Goal: Task Accomplishment & Management: Use online tool/utility

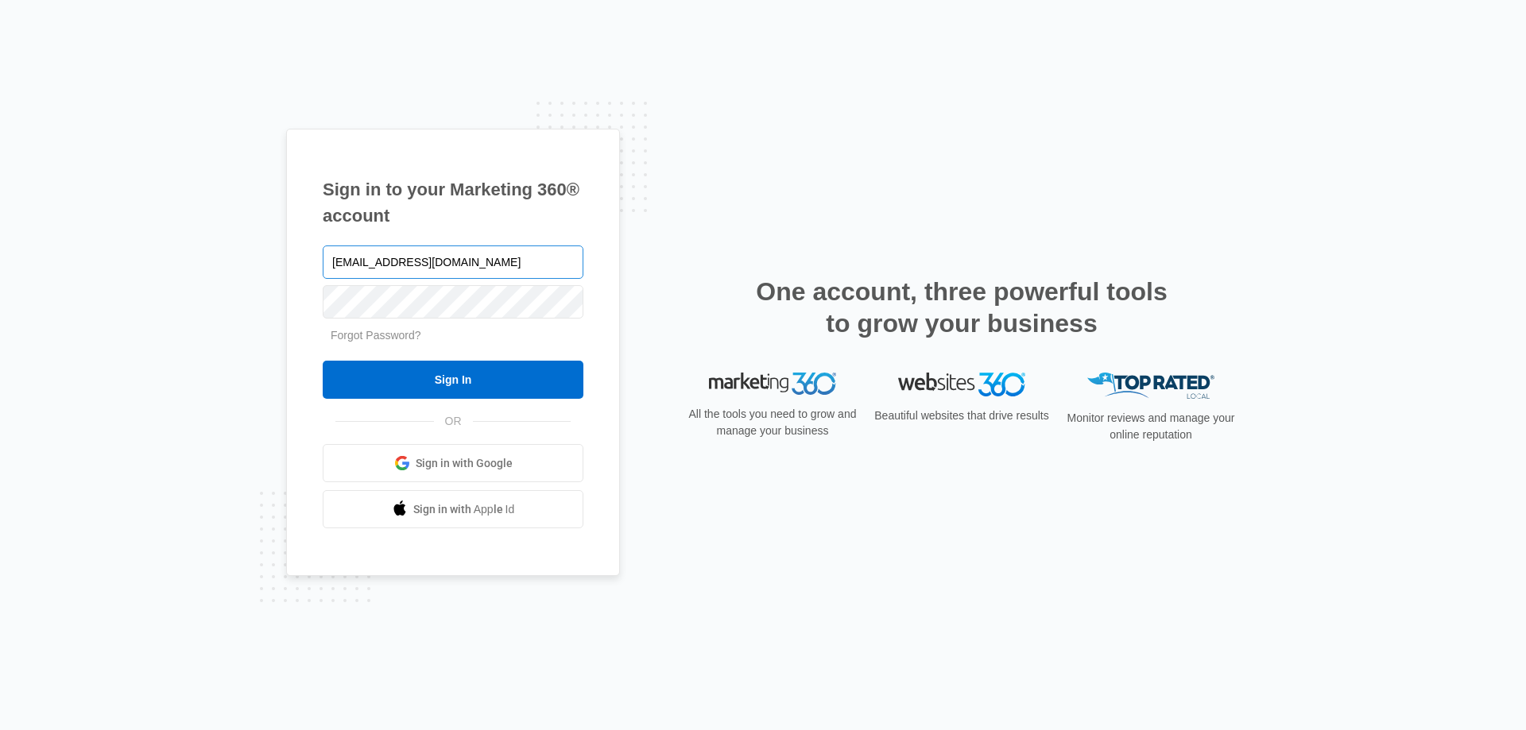
type input "[EMAIL_ADDRESS][DOMAIN_NAME]"
click at [323, 361] on input "Sign In" at bounding box center [453, 380] width 261 height 38
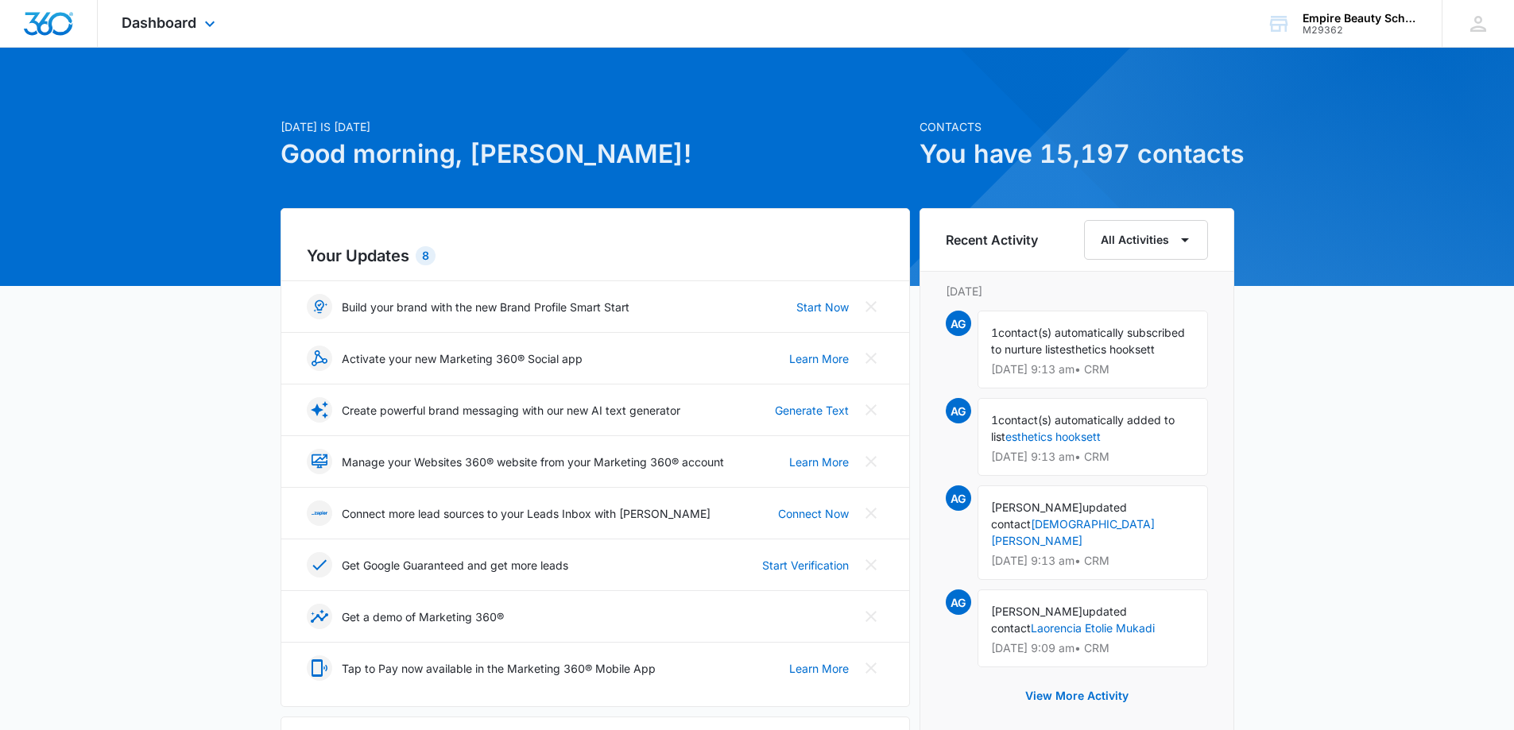
click at [184, 0] on div "Dashboard Apps Forms CRM Email Shop Payments POS Files Brand Settings" at bounding box center [170, 23] width 145 height 47
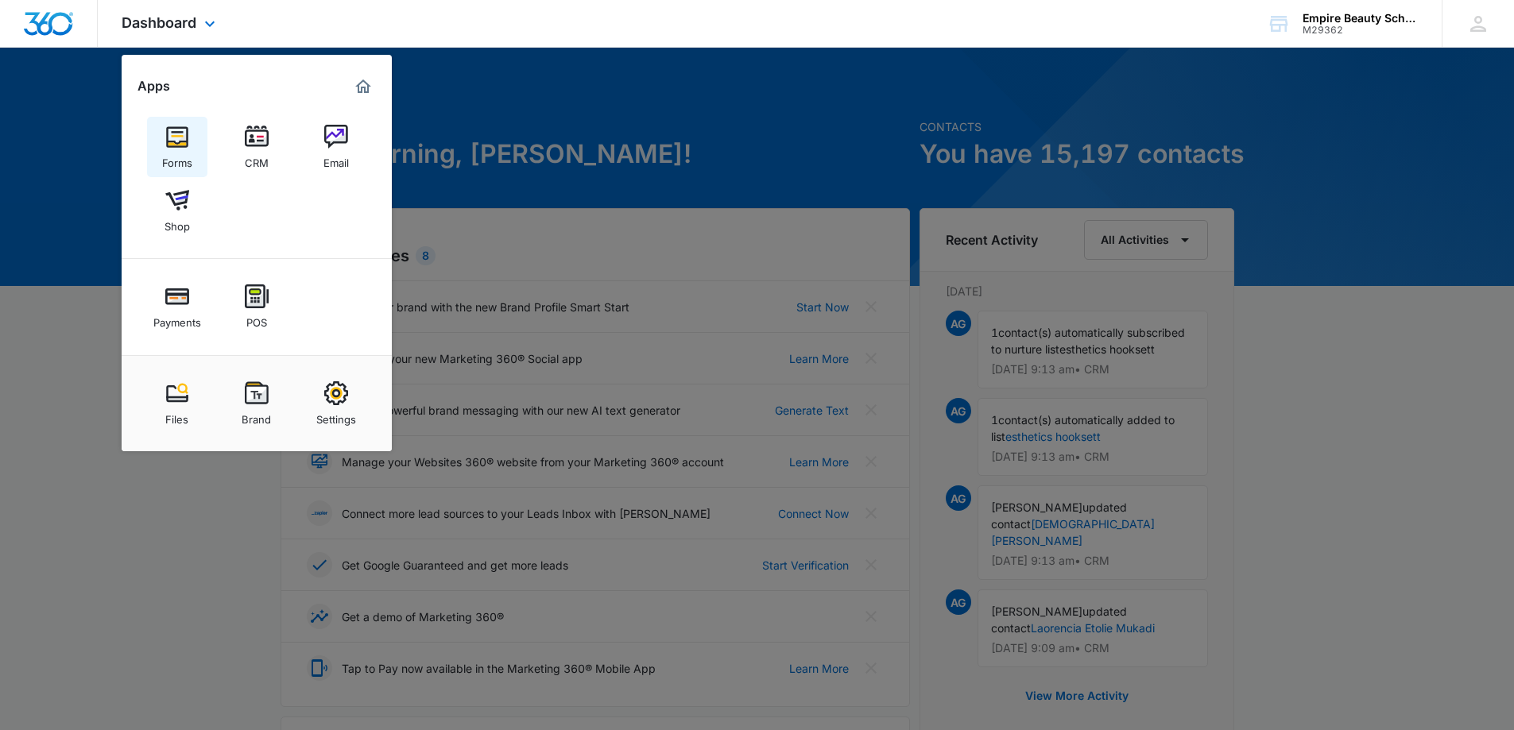
click at [187, 135] on img at bounding box center [177, 137] width 24 height 24
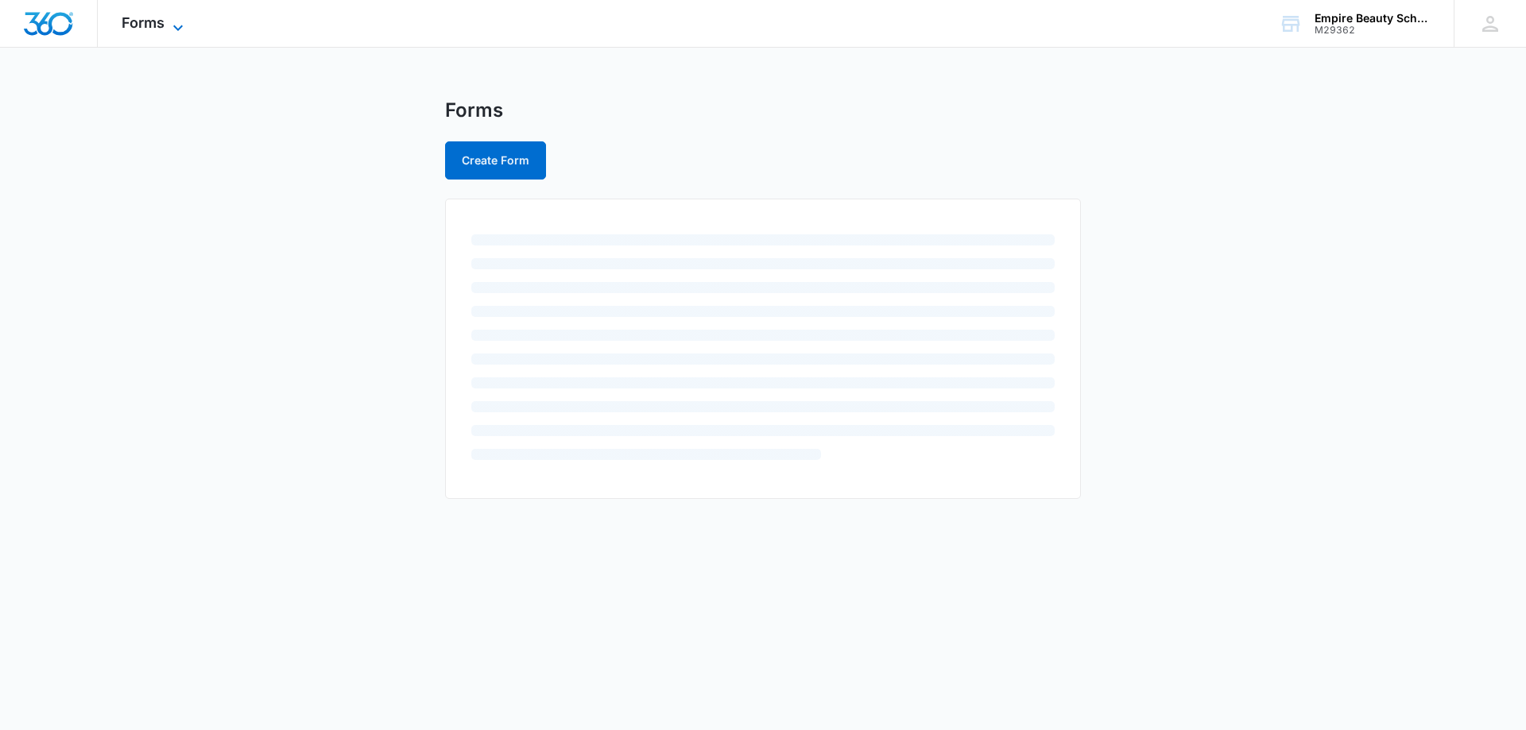
click at [164, 20] on span "Forms" at bounding box center [143, 22] width 43 height 17
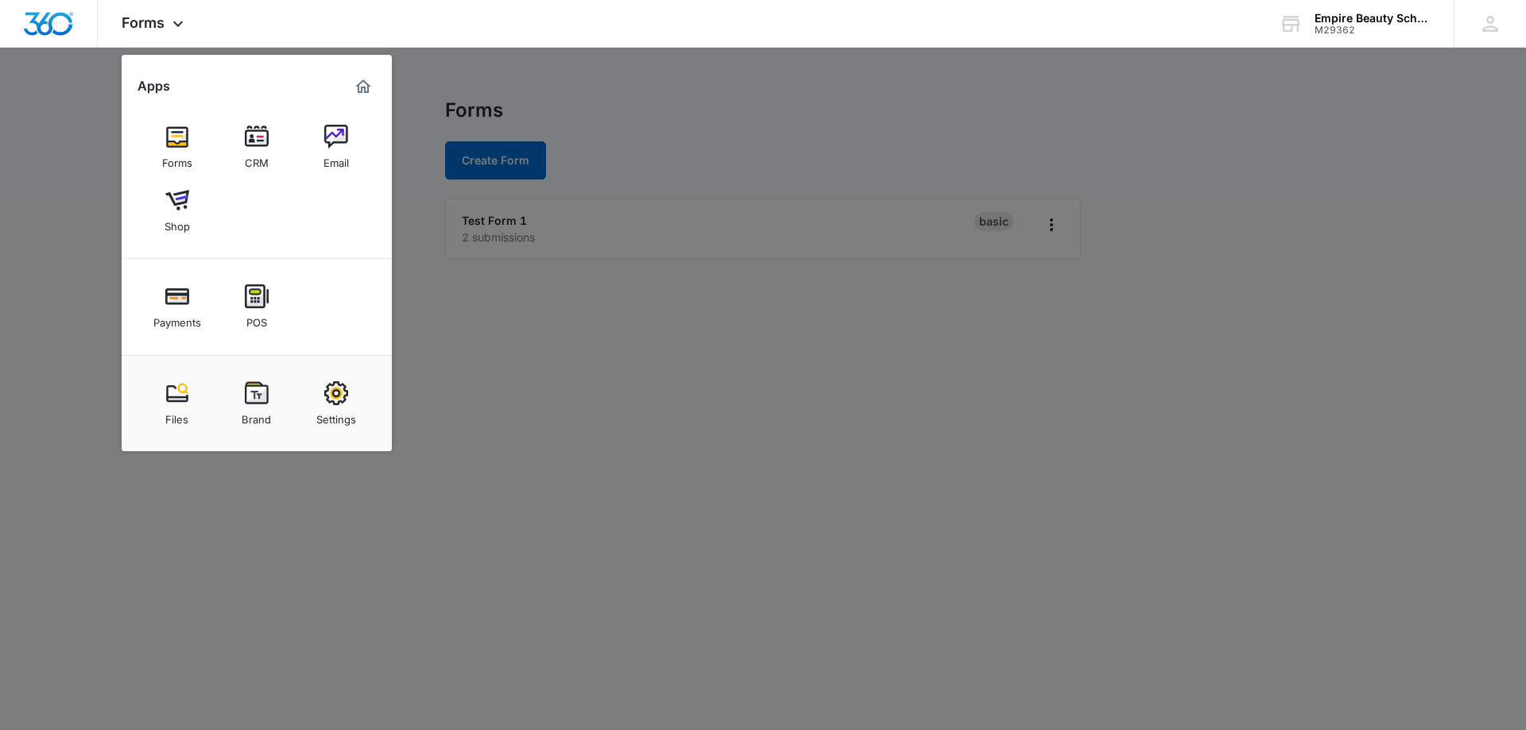
click at [257, 137] on img at bounding box center [257, 137] width 24 height 24
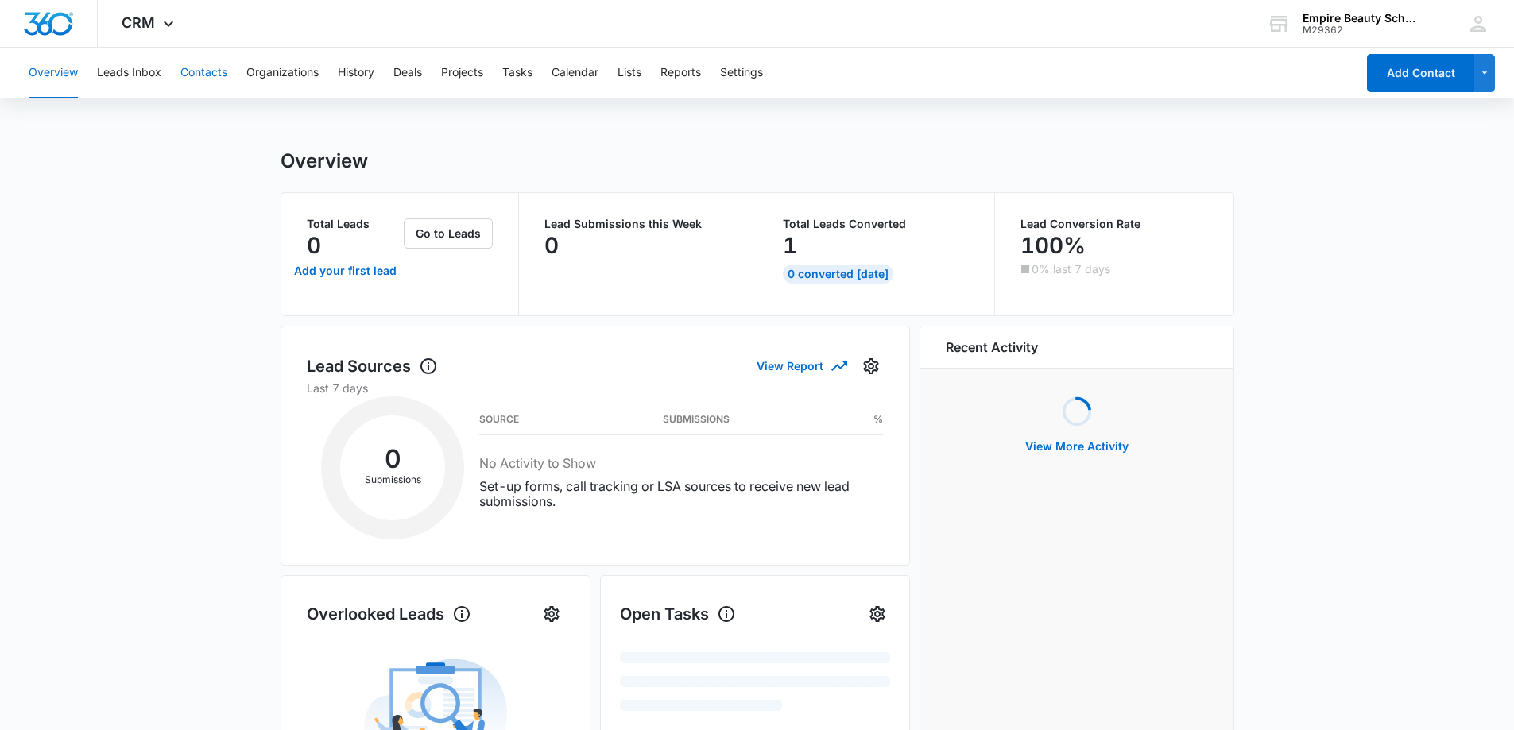
click at [213, 75] on button "Contacts" at bounding box center [203, 73] width 47 height 51
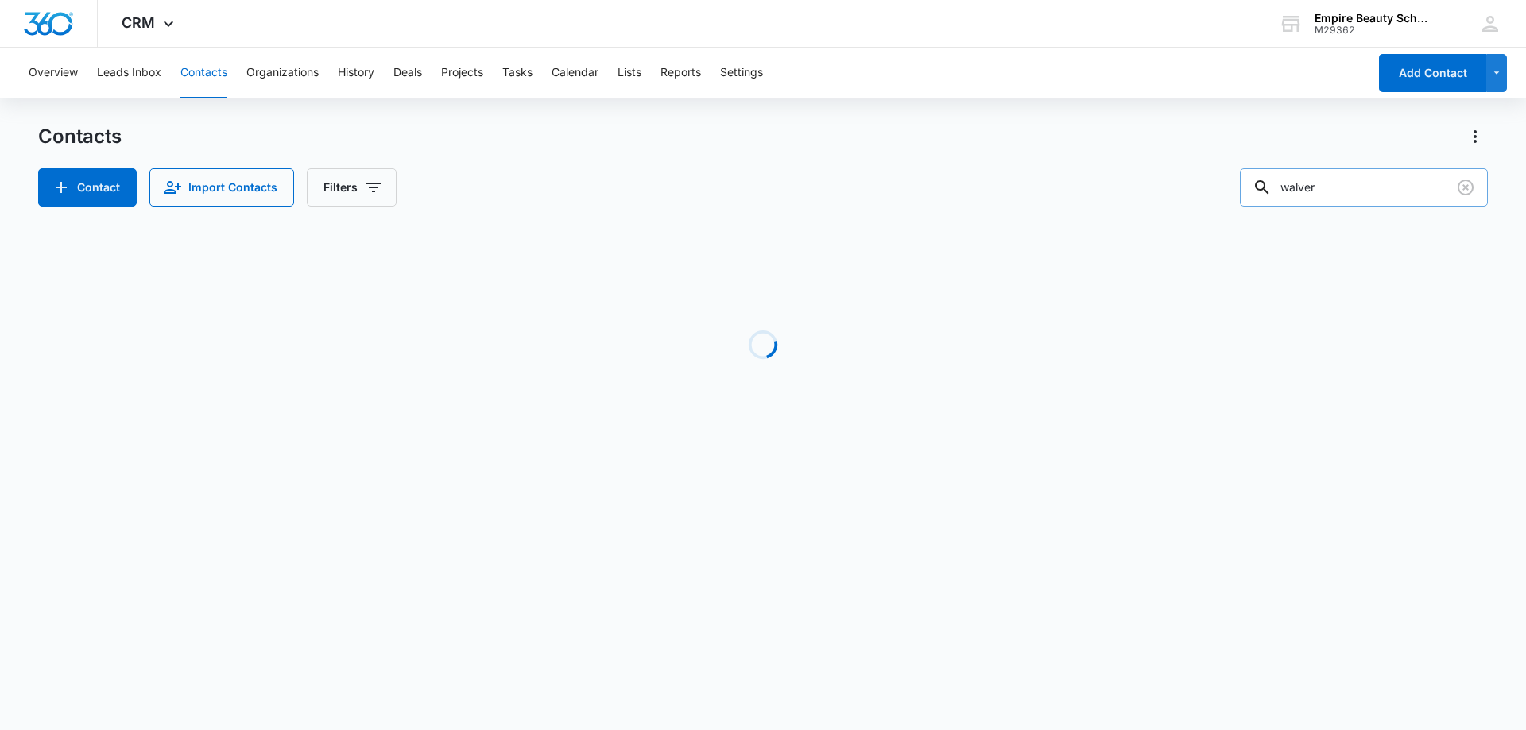
click at [1343, 186] on input "walver" at bounding box center [1363, 187] width 248 height 38
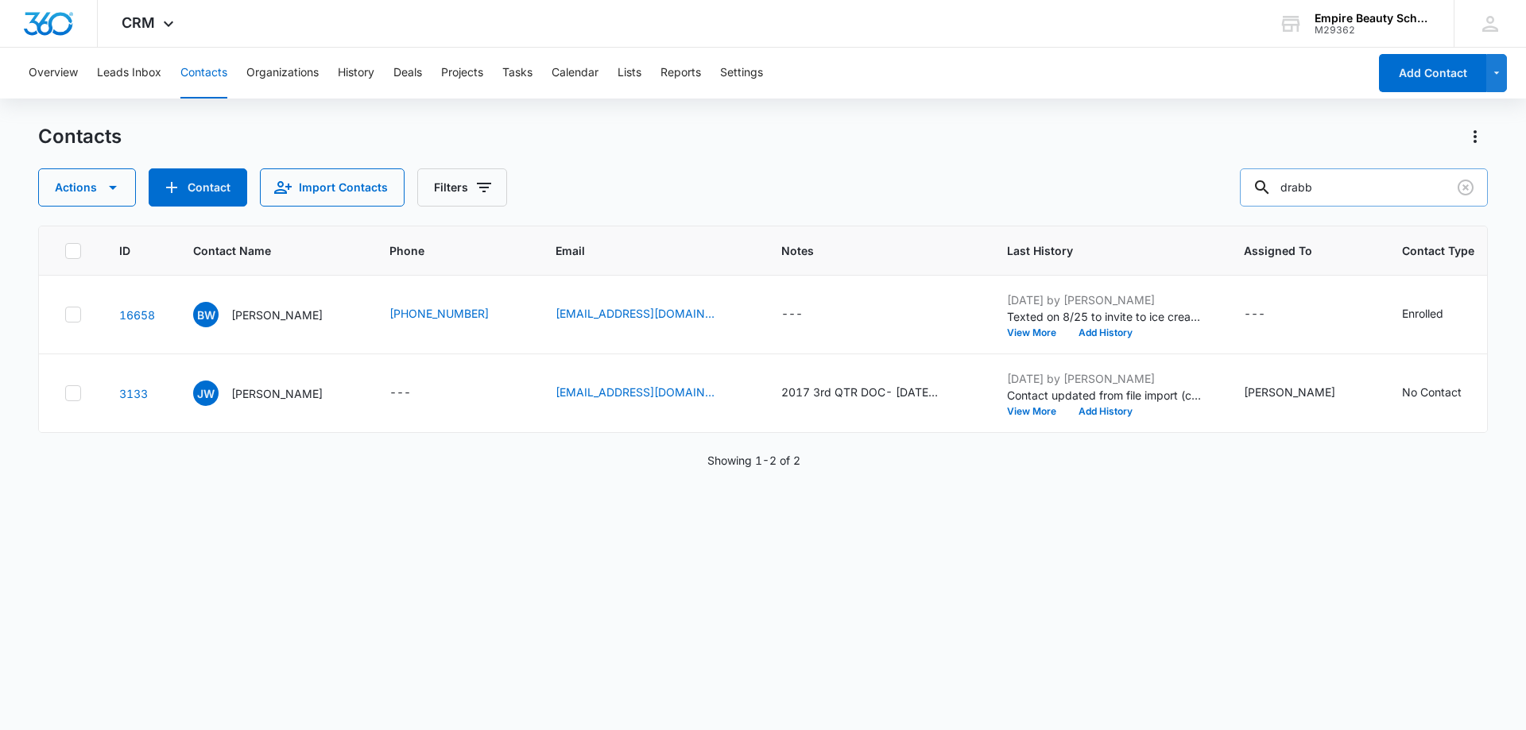
type input "drabb"
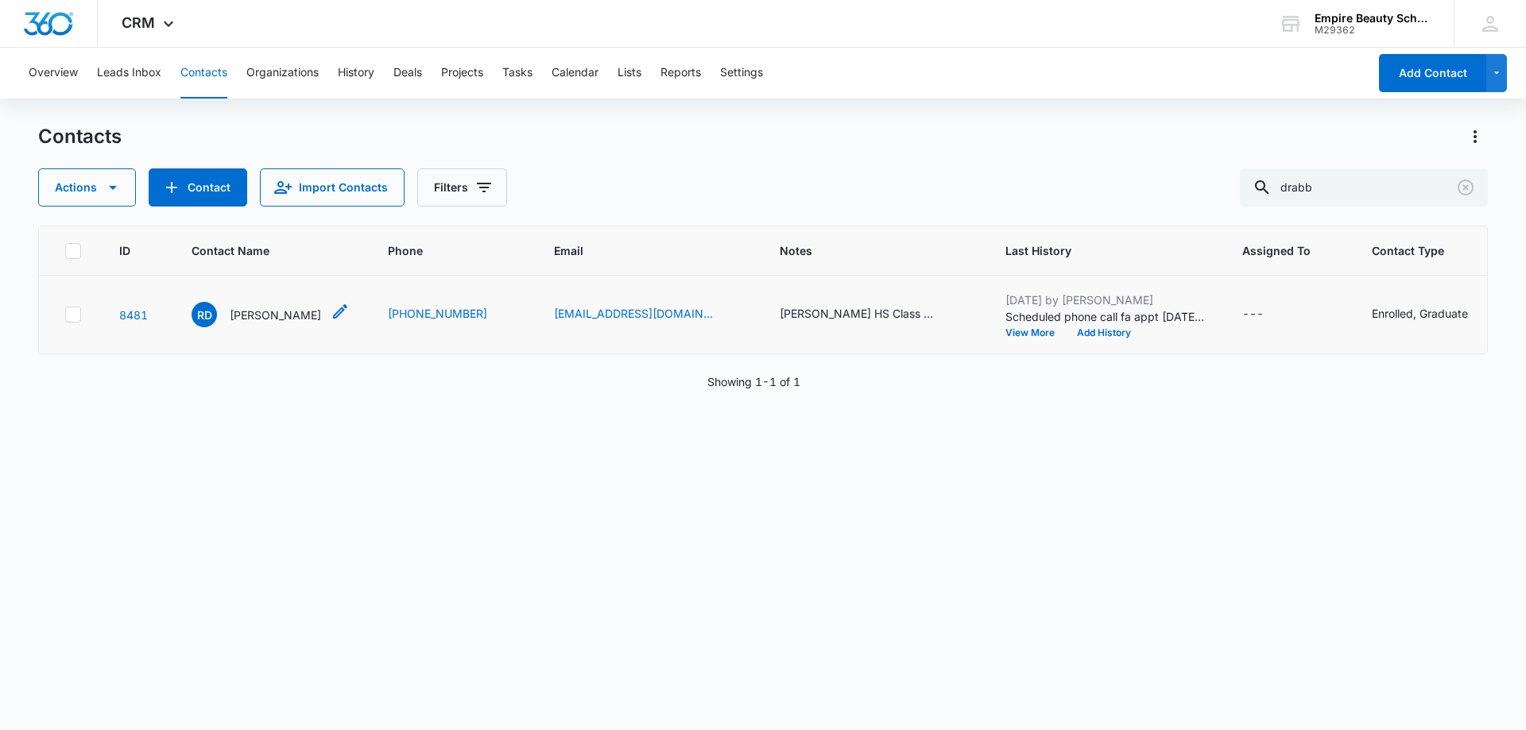
click at [293, 323] on p "Rebecca Drabble" at bounding box center [275, 315] width 91 height 17
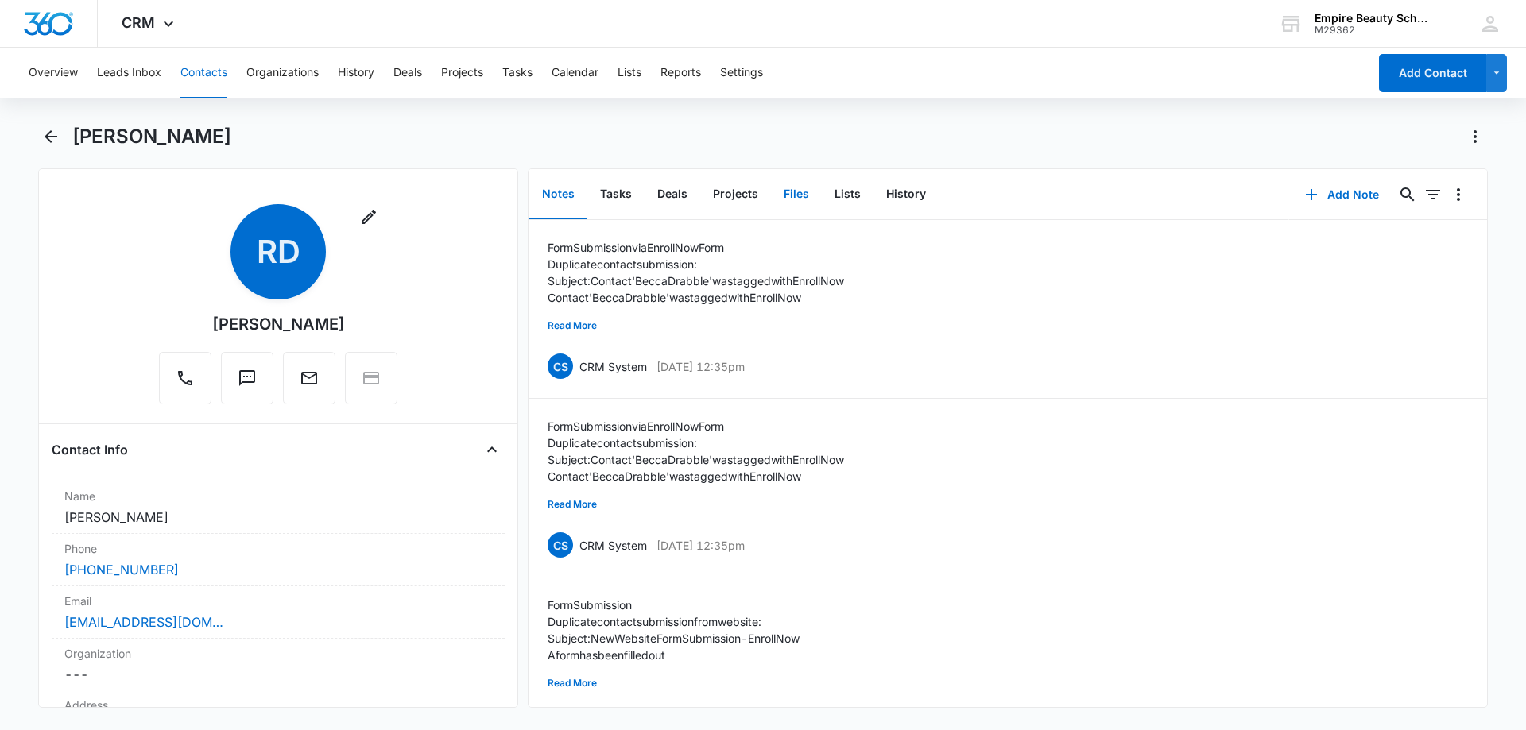
click at [802, 188] on button "Files" at bounding box center [796, 194] width 51 height 49
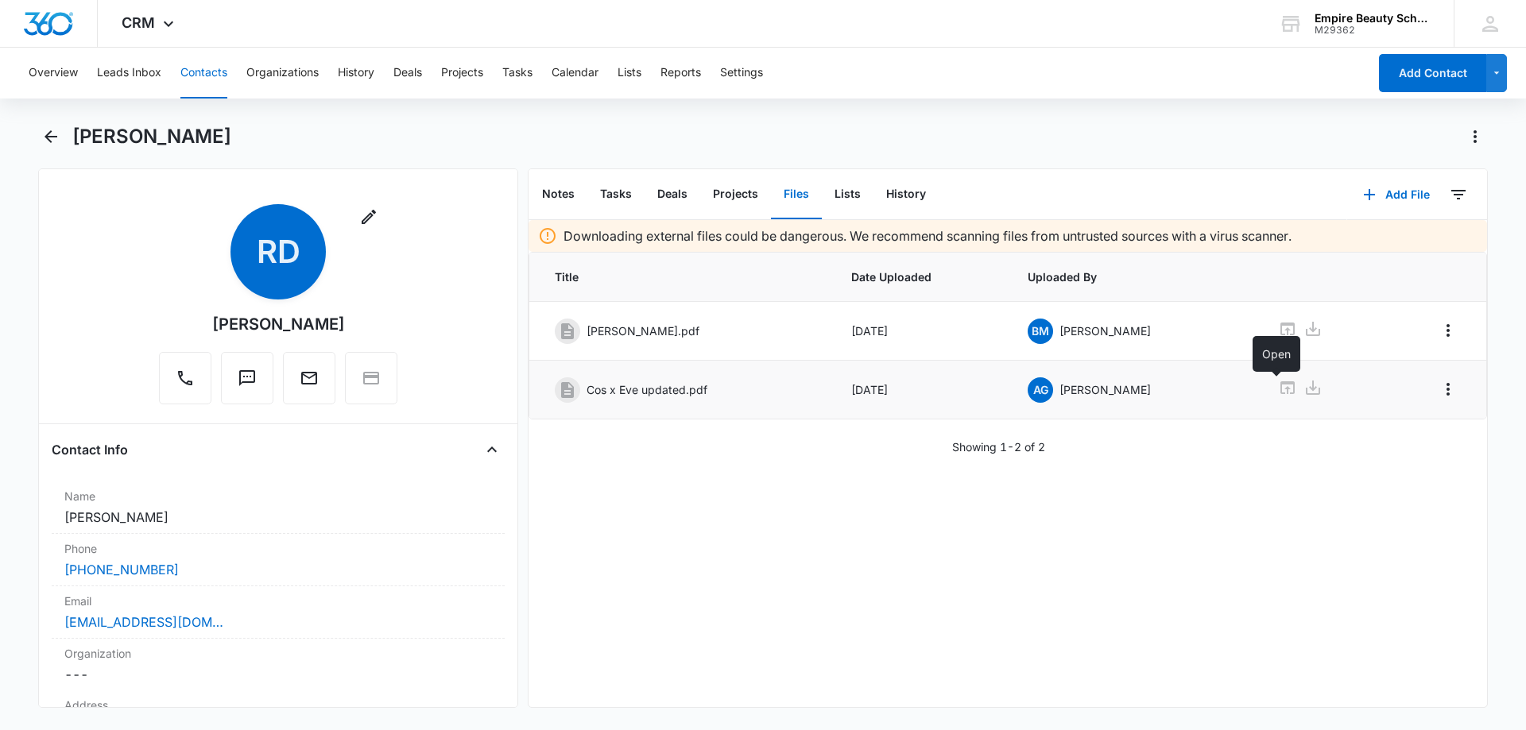
click at [1278, 388] on icon at bounding box center [1287, 387] width 19 height 19
click at [60, 134] on button "Back" at bounding box center [50, 136] width 25 height 25
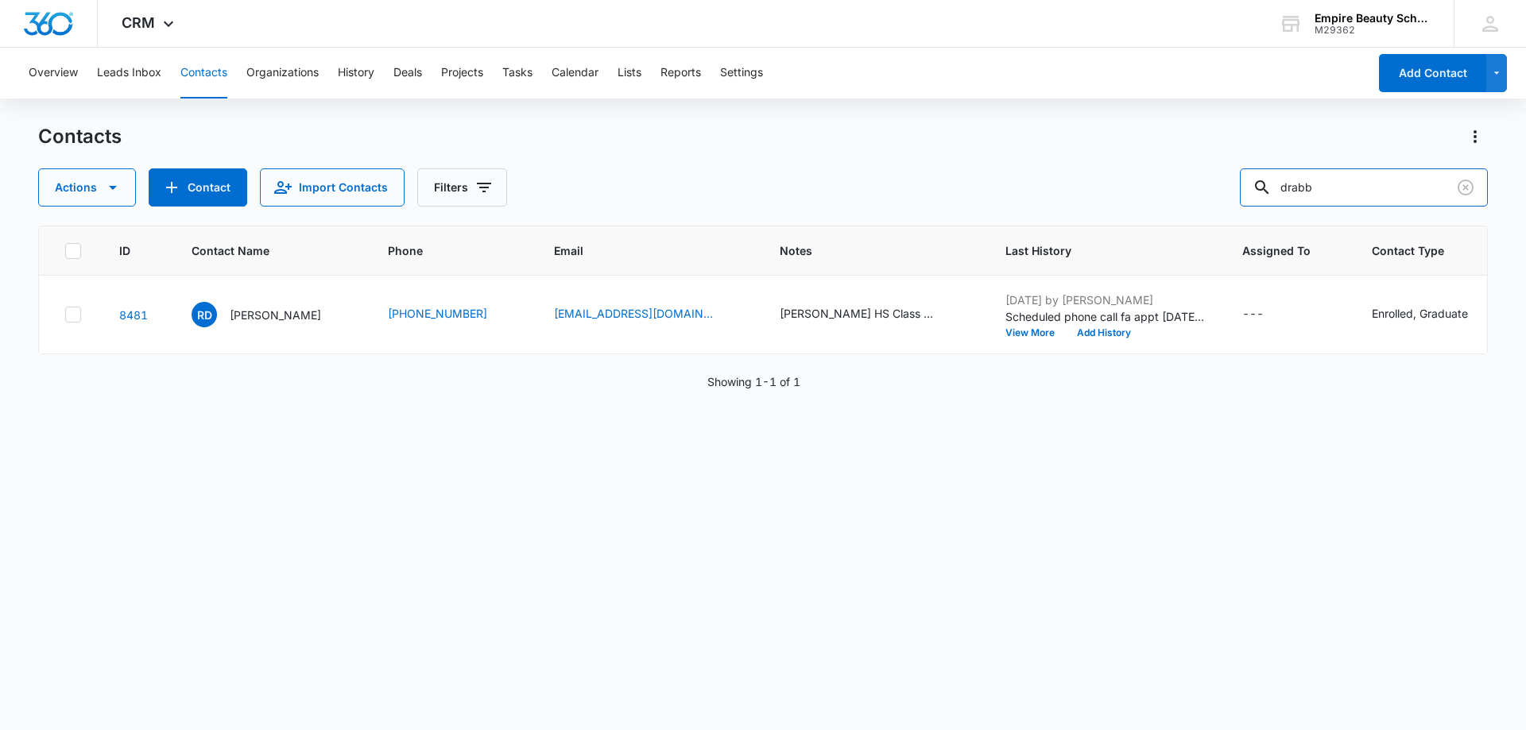
drag, startPoint x: 1351, startPoint y: 190, endPoint x: 1249, endPoint y: 182, distance: 102.0
click at [1282, 190] on div "drabb" at bounding box center [1363, 187] width 248 height 38
type input "stryn"
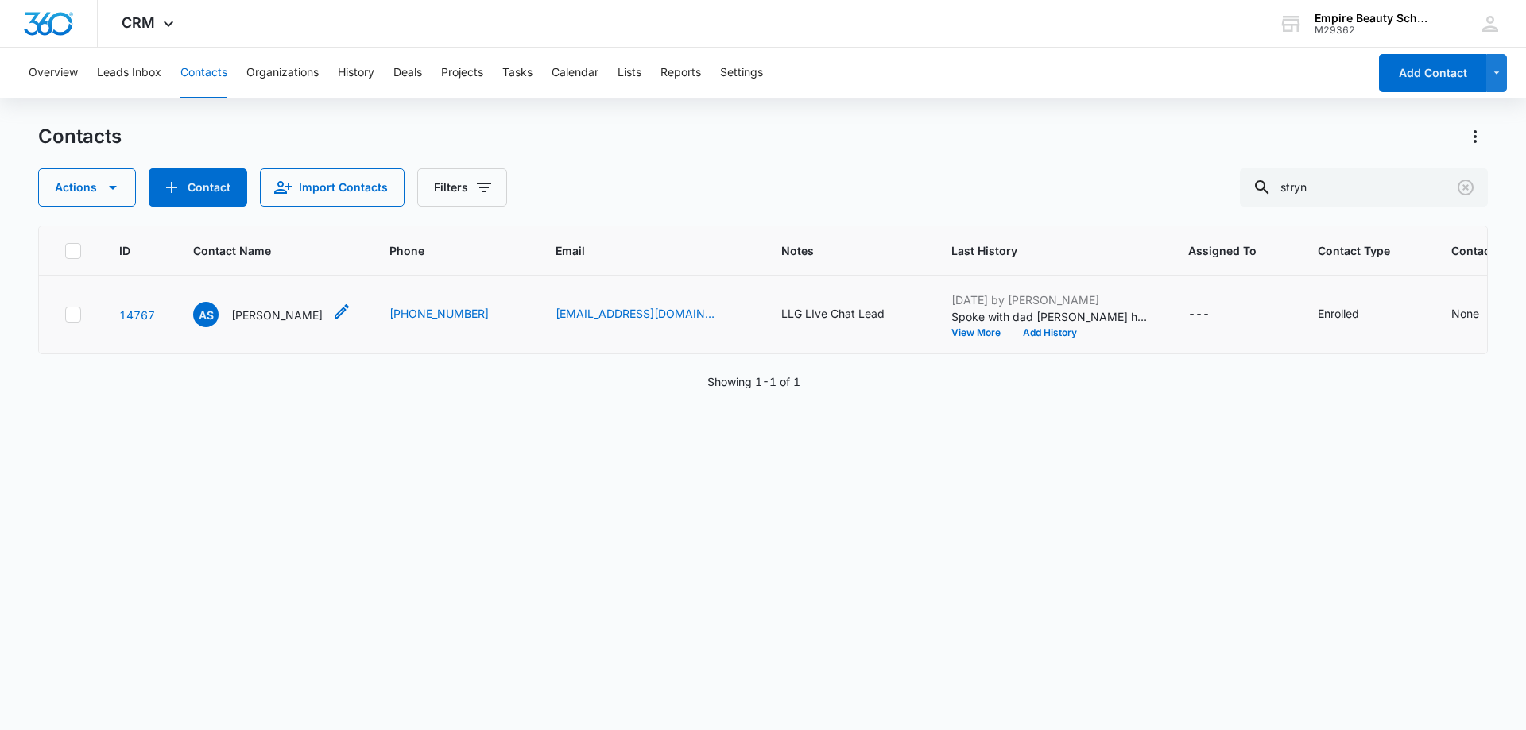
click at [265, 318] on p "Anna Strynar" at bounding box center [276, 315] width 91 height 17
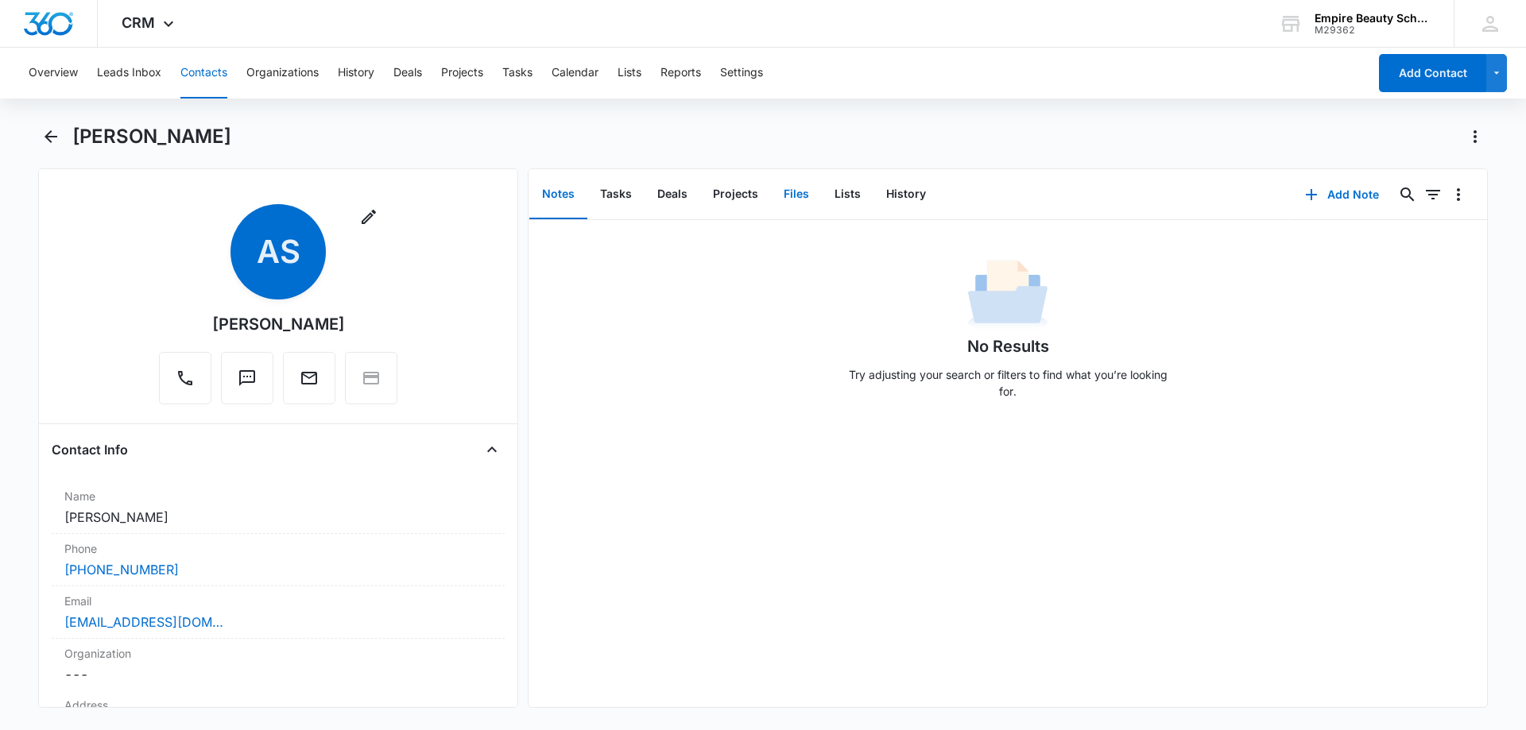
click at [800, 191] on button "Files" at bounding box center [796, 194] width 51 height 49
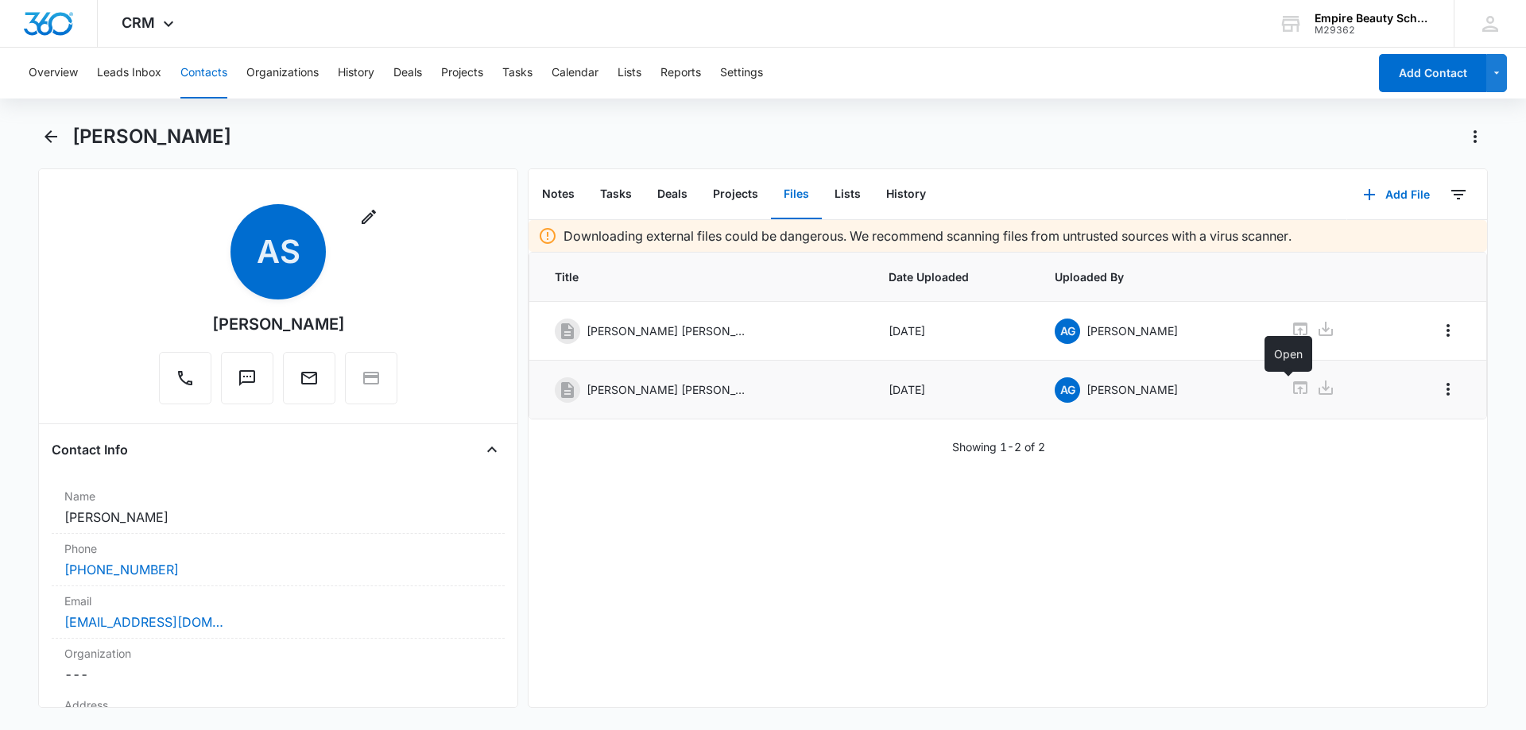
click at [1293, 384] on icon at bounding box center [1300, 387] width 14 height 13
click at [56, 138] on icon "Back" at bounding box center [50, 136] width 19 height 19
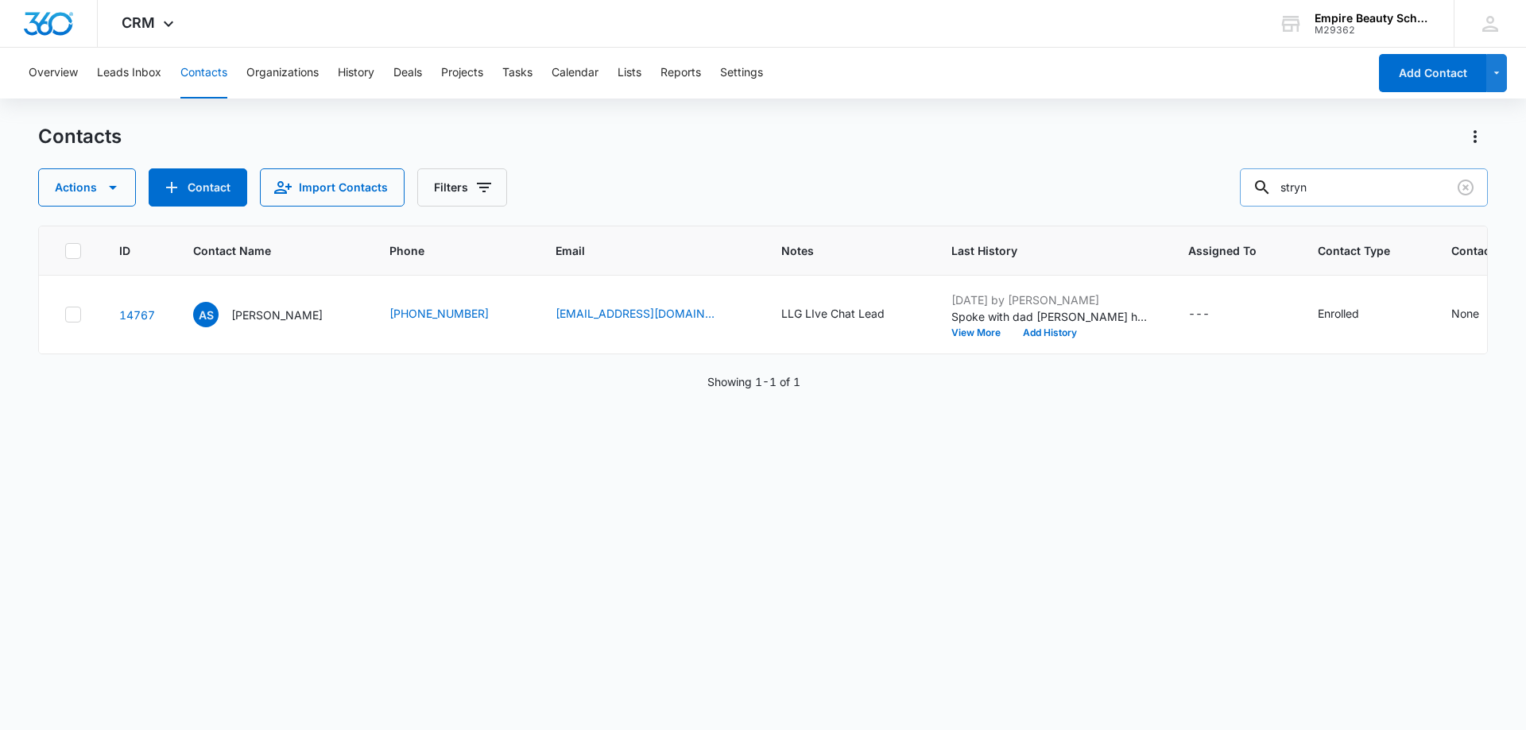
click at [1341, 188] on input "stryn" at bounding box center [1363, 187] width 248 height 38
type input "keyana all"
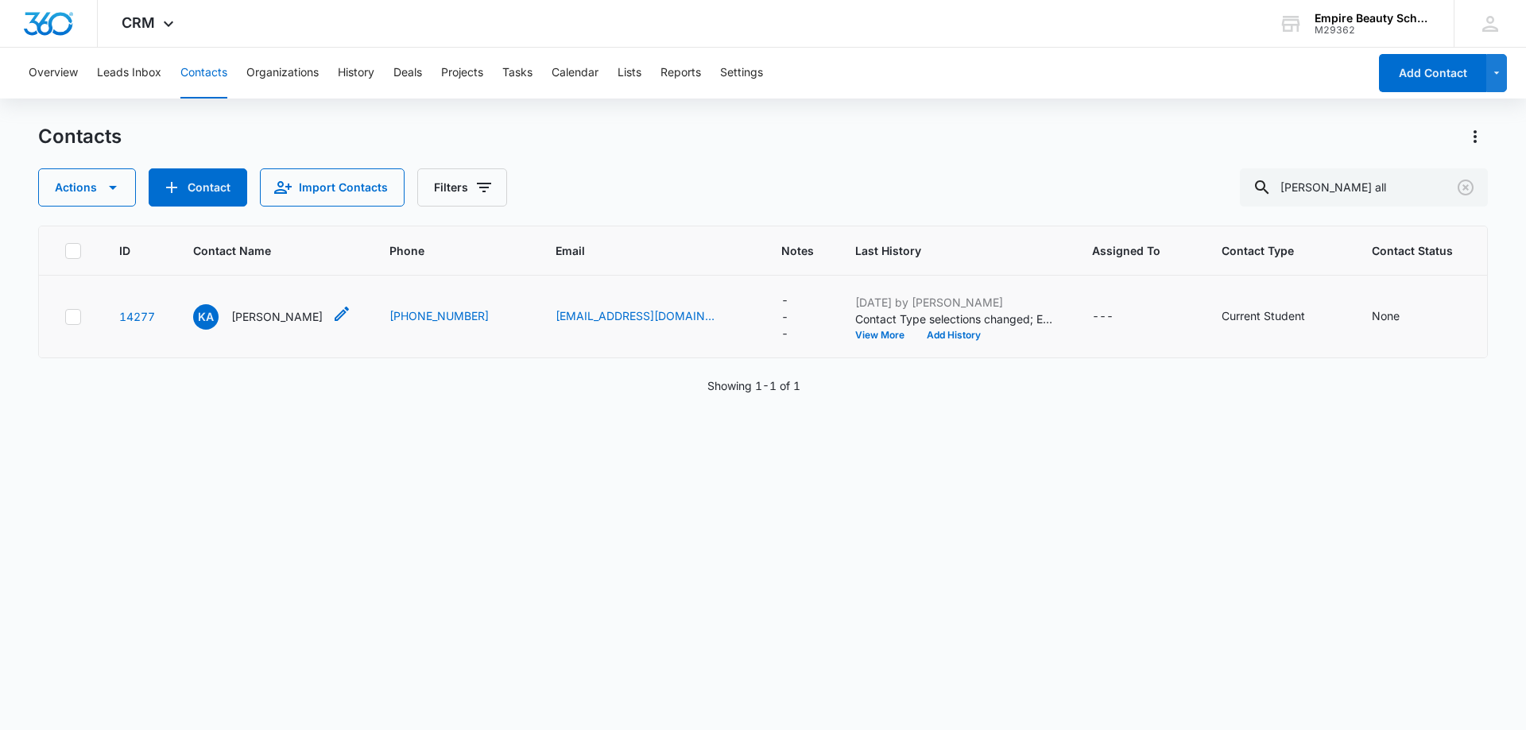
click at [239, 325] on p "Keyana Allen" at bounding box center [276, 316] width 91 height 17
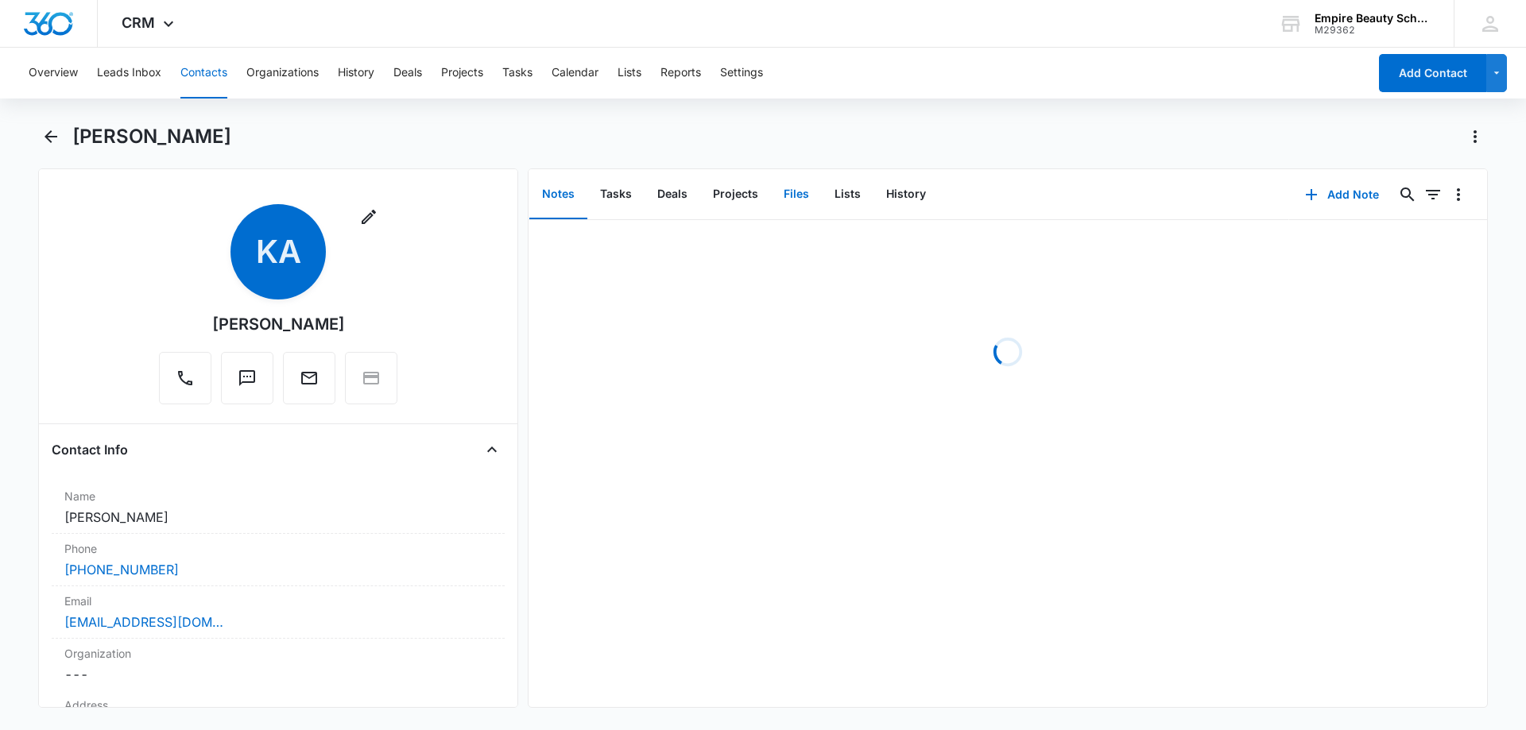
click at [799, 190] on button "Files" at bounding box center [796, 194] width 51 height 49
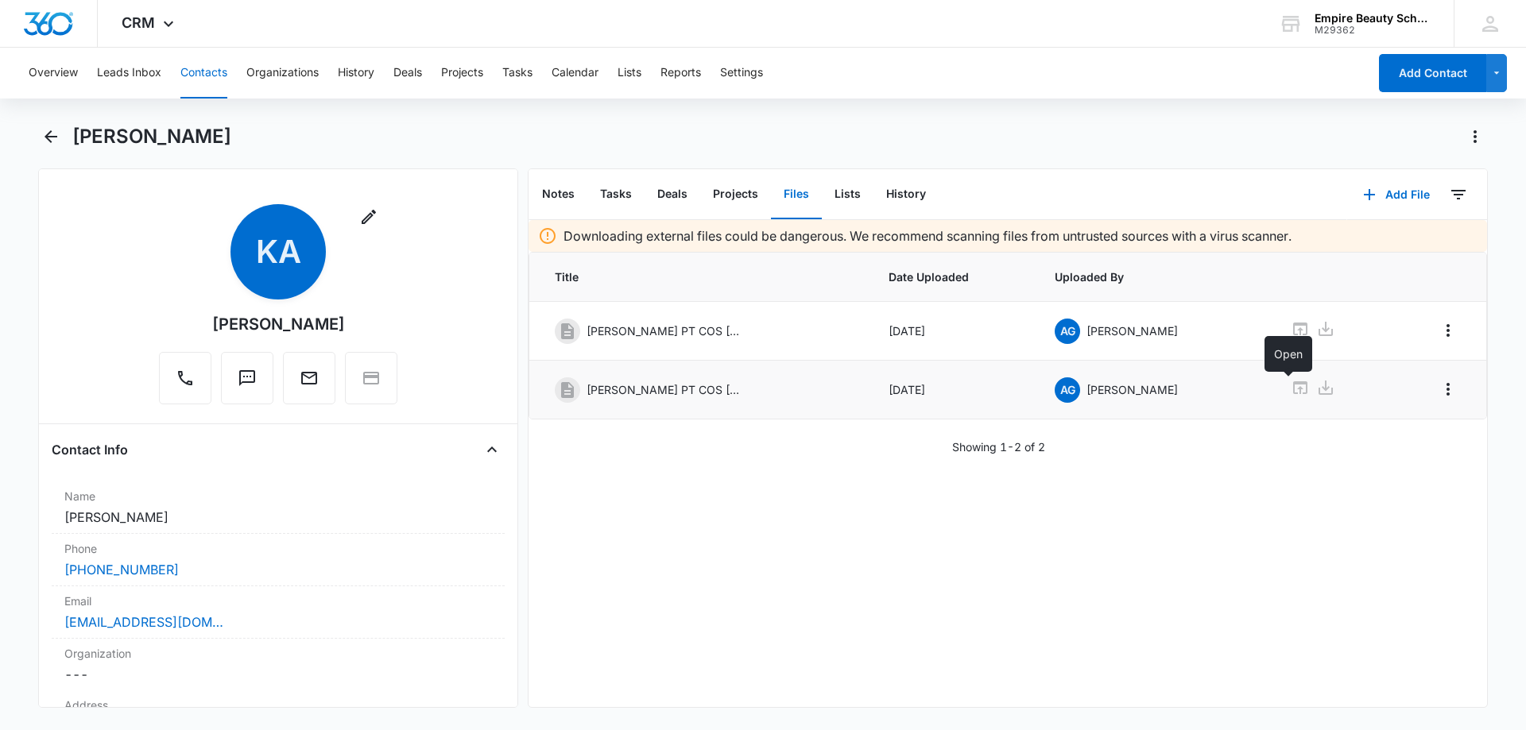
click at [1290, 387] on icon at bounding box center [1299, 387] width 19 height 19
